Goal: Task Accomplishment & Management: Manage account settings

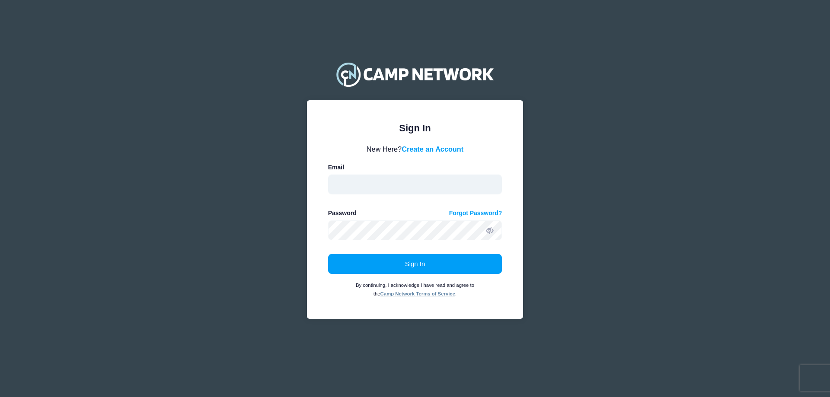
type input "education@mariettacobbartmuseum.org"
click at [400, 254] on form "New Here? Create an Account Email education@mariettacobbartmuseum.org Password …" at bounding box center [415, 221] width 174 height 154
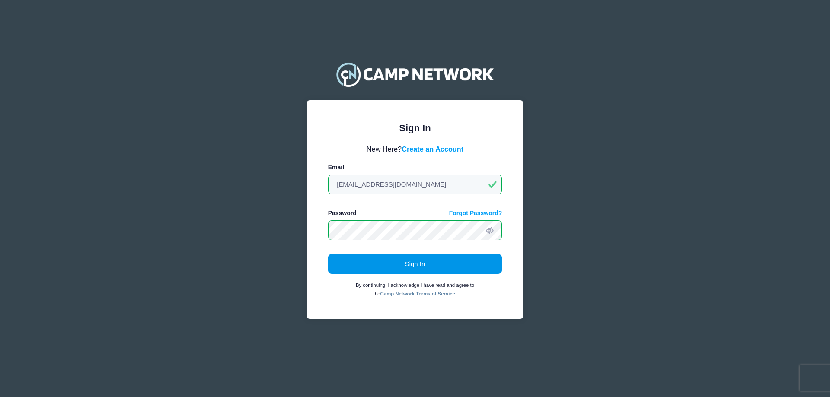
click at [397, 261] on button "Sign In" at bounding box center [415, 264] width 174 height 20
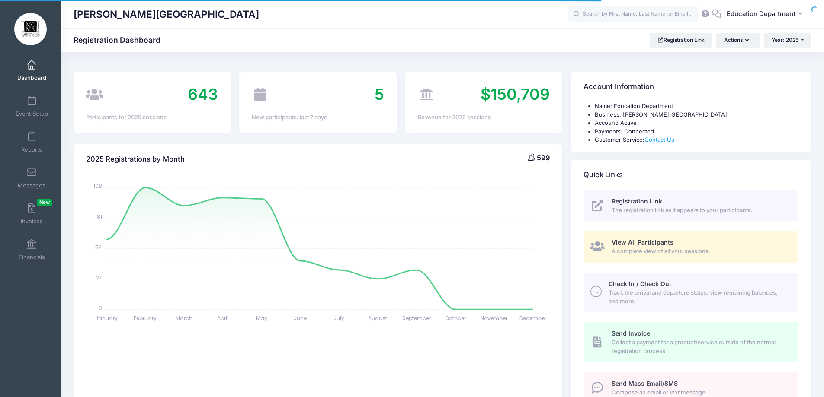
click at [16, 86] on div "Dashboard" at bounding box center [32, 70] width 58 height 36
click at [23, 99] on link "Event Setup" at bounding box center [31, 106] width 41 height 30
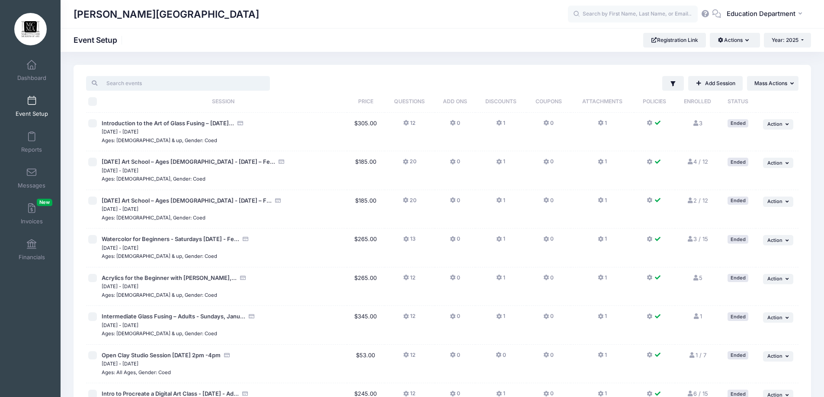
click at [194, 87] on input "search" at bounding box center [178, 83] width 184 height 15
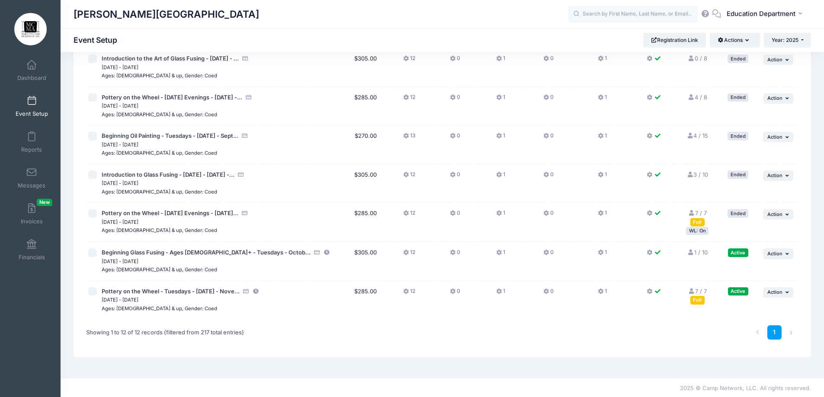
scroll to position [261, 0]
type input "tuesday"
click at [201, 209] on span "Pottery on the Wheel - [DATE] Evenings - [DATE]..." at bounding box center [170, 211] width 137 height 7
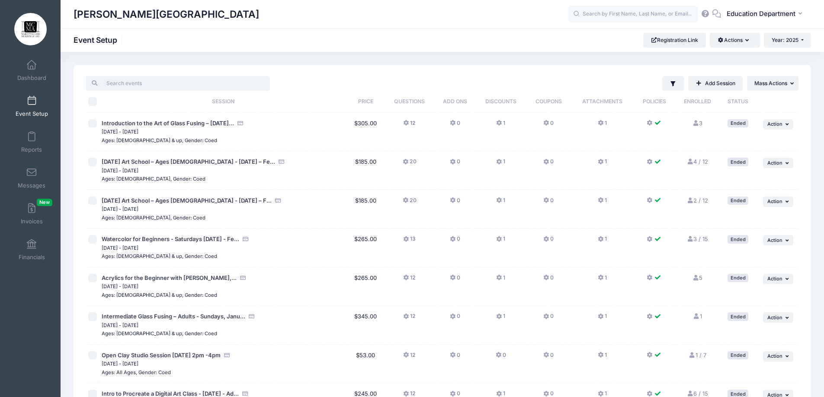
click at [127, 85] on input "search" at bounding box center [178, 83] width 184 height 15
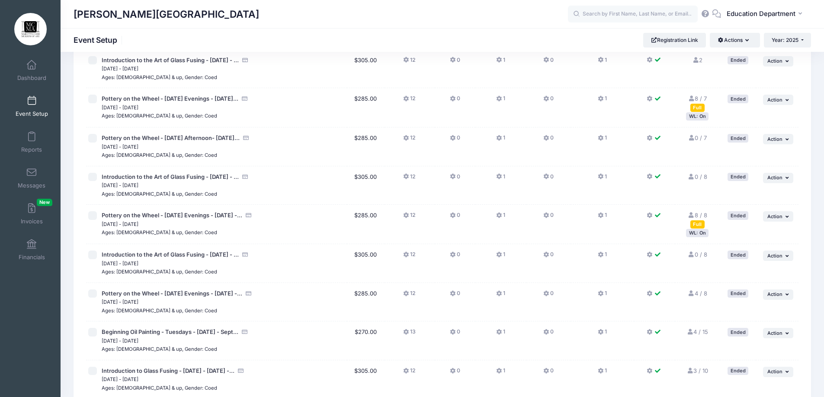
scroll to position [261, 0]
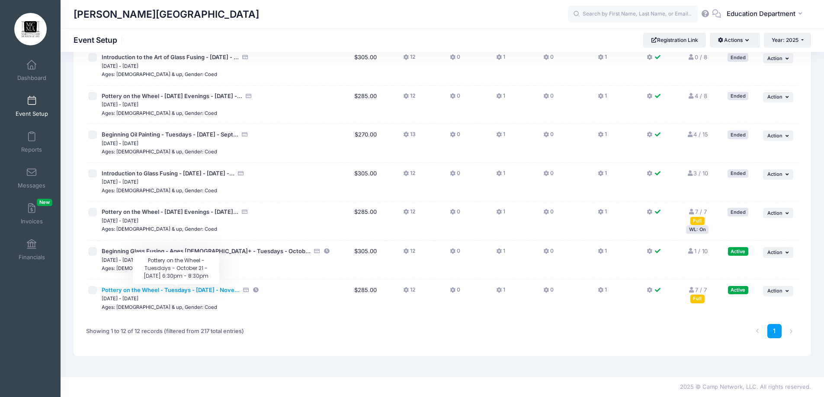
type input "tuesday"
click at [227, 288] on span "Pottery on the Wheel - Tuesdays - [DATE] - Nove..." at bounding box center [171, 290] width 138 height 7
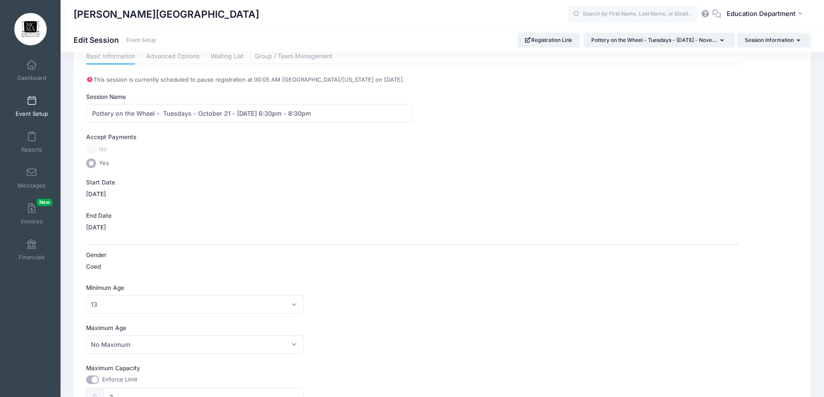
scroll to position [43, 0]
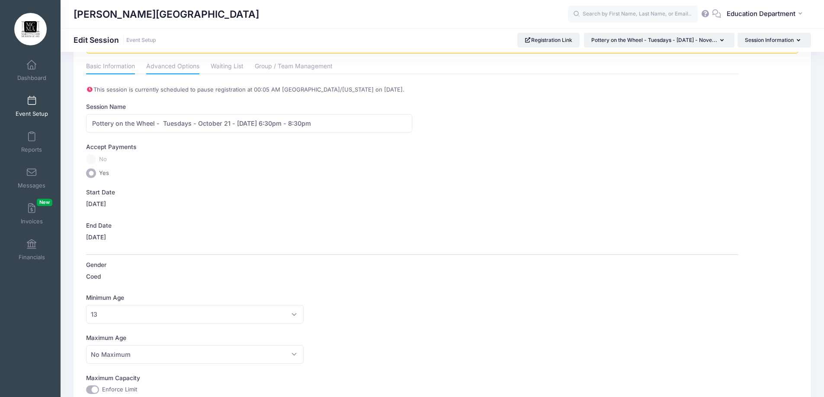
click at [178, 73] on link "Advanced Options" at bounding box center [172, 67] width 53 height 16
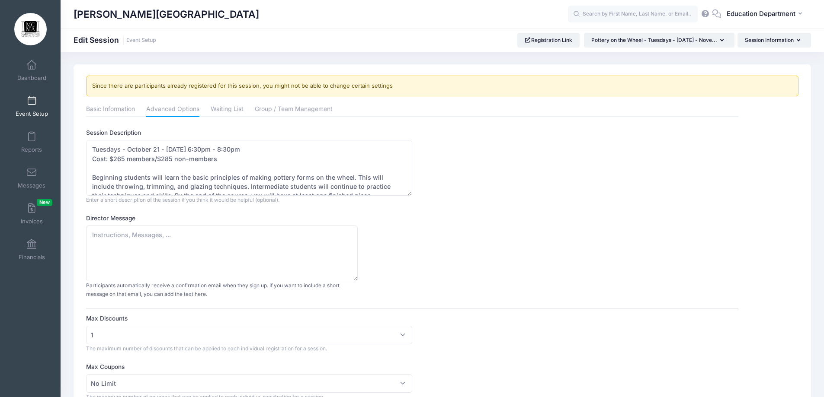
scroll to position [0, 0]
click at [218, 106] on link "Waiting List" at bounding box center [227, 110] width 33 height 16
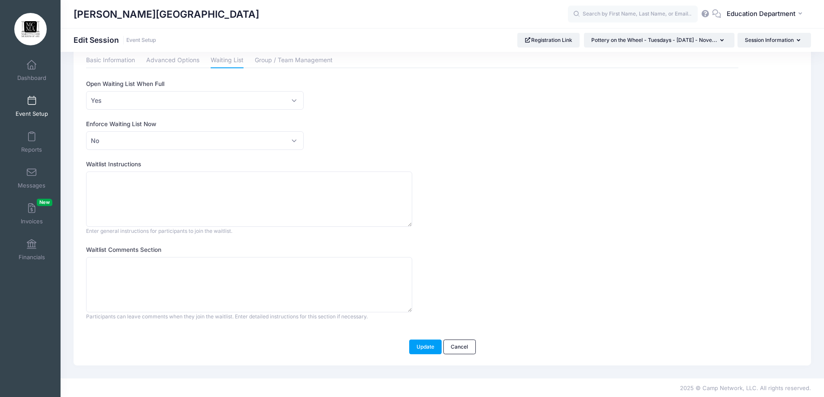
scroll to position [50, 0]
click at [421, 347] on button "Update" at bounding box center [425, 346] width 33 height 15
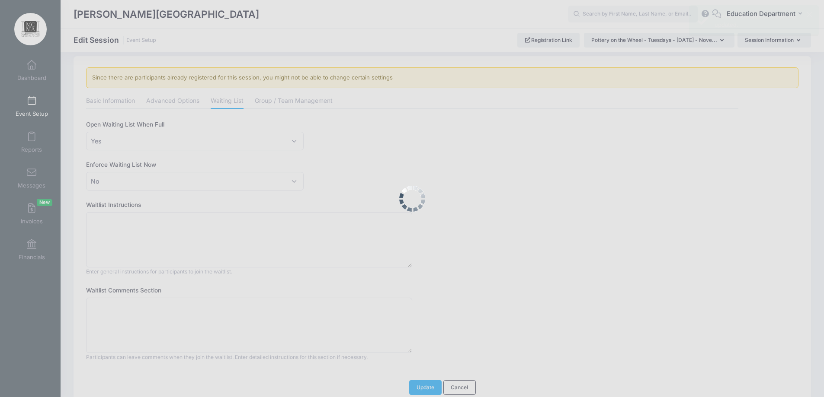
scroll to position [0, 0]
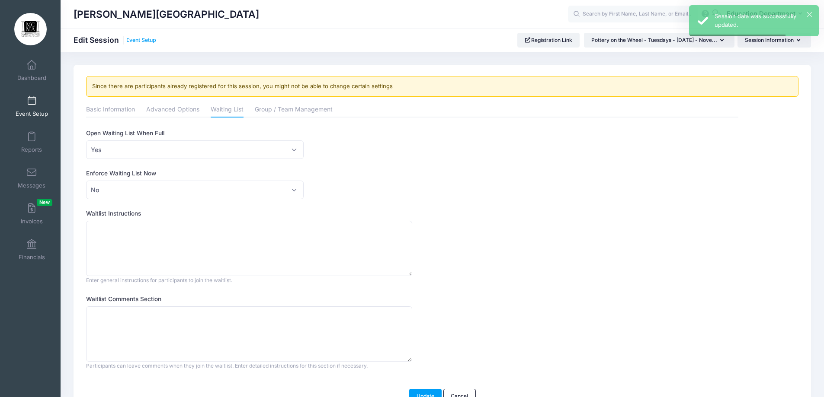
click at [136, 40] on link "Event Setup" at bounding box center [141, 40] width 30 height 6
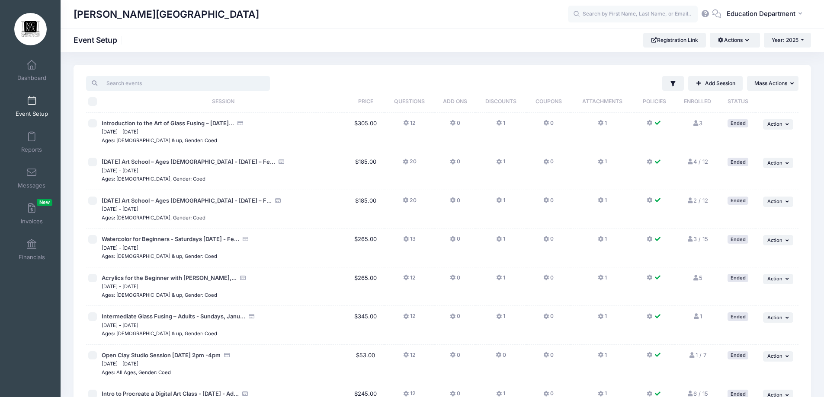
click at [144, 83] on input "search" at bounding box center [178, 83] width 184 height 15
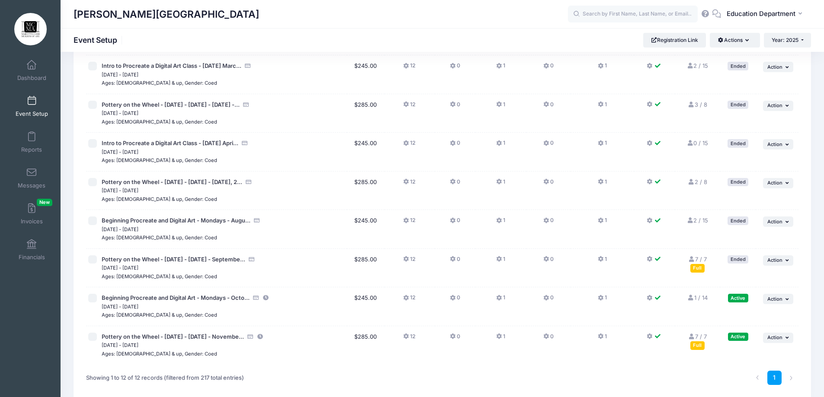
scroll to position [259, 0]
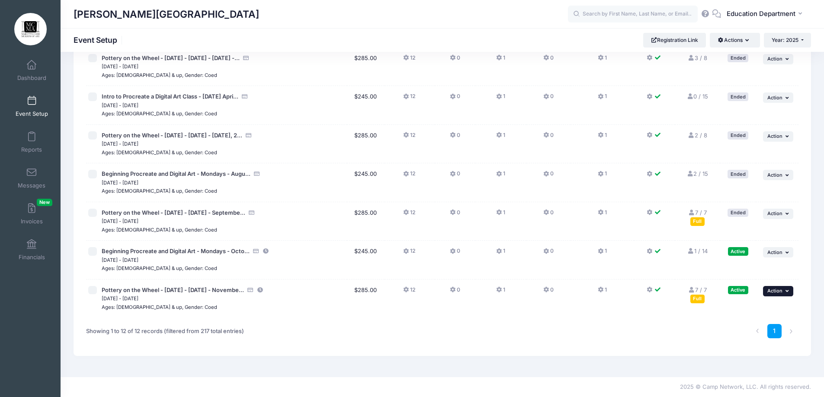
type input "[DATE]"
click at [772, 294] on span "Action" at bounding box center [774, 291] width 15 height 6
click at [747, 326] on link "Edit Session" at bounding box center [749, 327] width 78 height 16
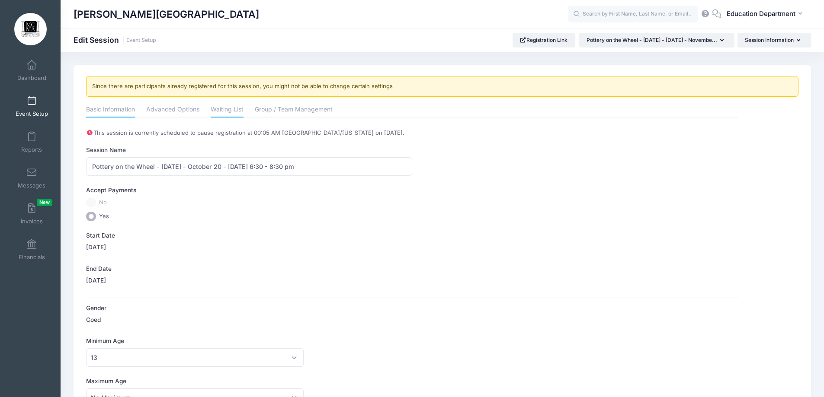
click at [233, 110] on link "Waiting List" at bounding box center [227, 110] width 33 height 16
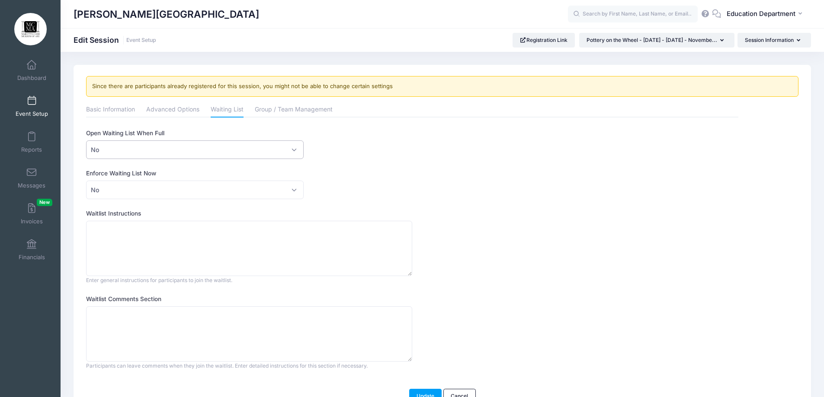
click at [275, 146] on span "No" at bounding box center [194, 150] width 217 height 19
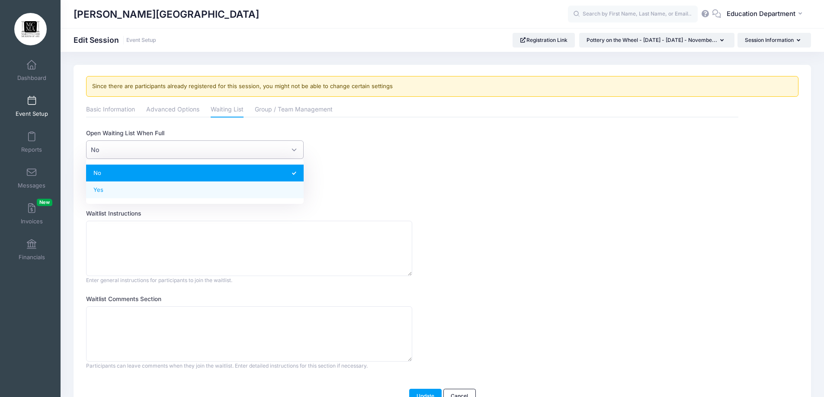
select select "1"
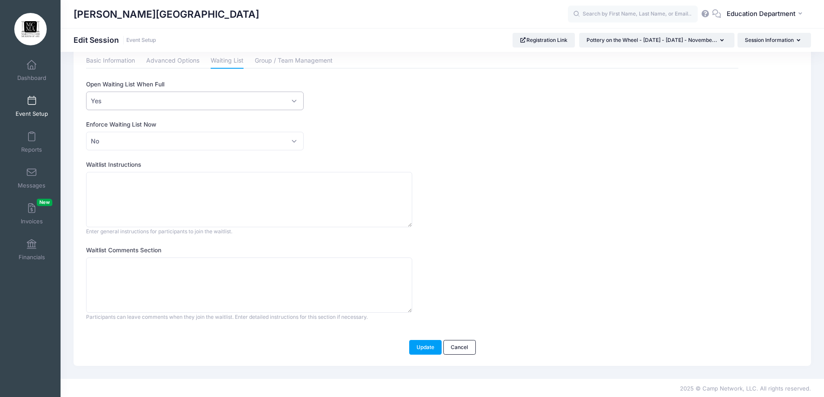
scroll to position [50, 0]
click at [414, 342] on button "Update" at bounding box center [425, 346] width 33 height 15
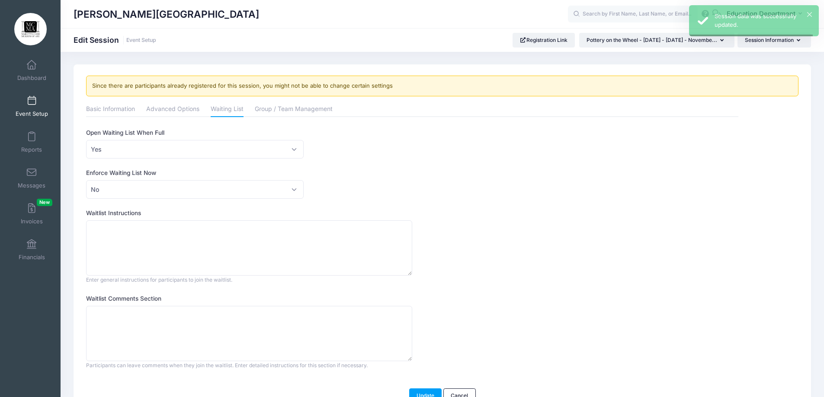
scroll to position [0, 0]
click at [141, 39] on link "Event Setup" at bounding box center [141, 40] width 30 height 6
